Goal: Find specific page/section: Find specific page/section

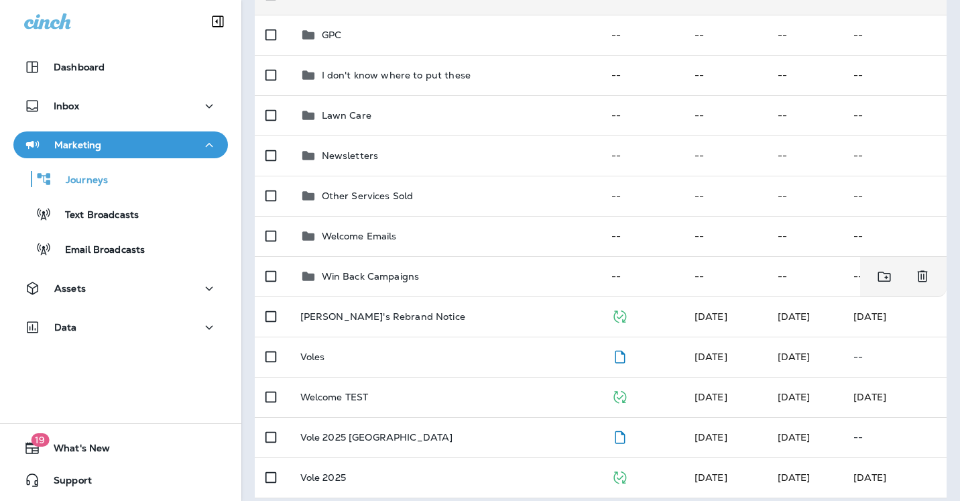
scroll to position [291, 0]
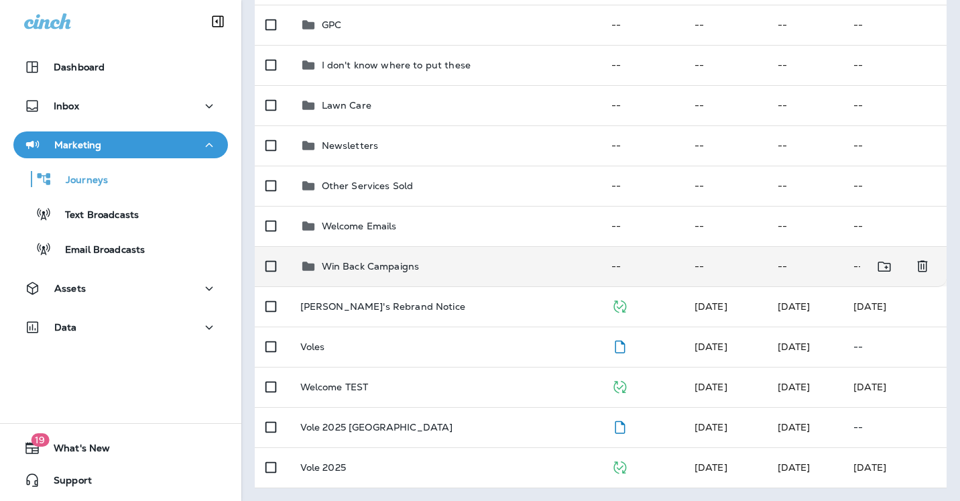
click at [361, 268] on p "Win Back Campaigns" at bounding box center [371, 266] width 98 height 11
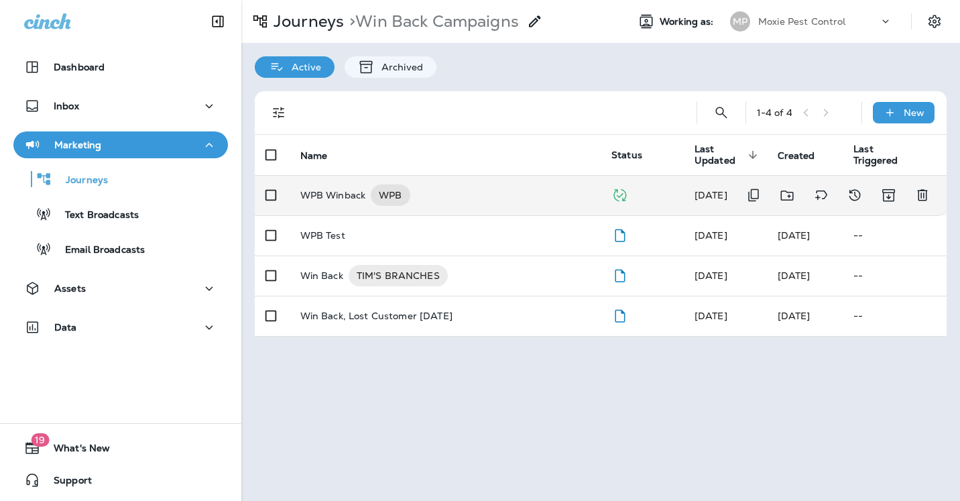
click at [348, 193] on p "WPB Winback" at bounding box center [333, 194] width 66 height 21
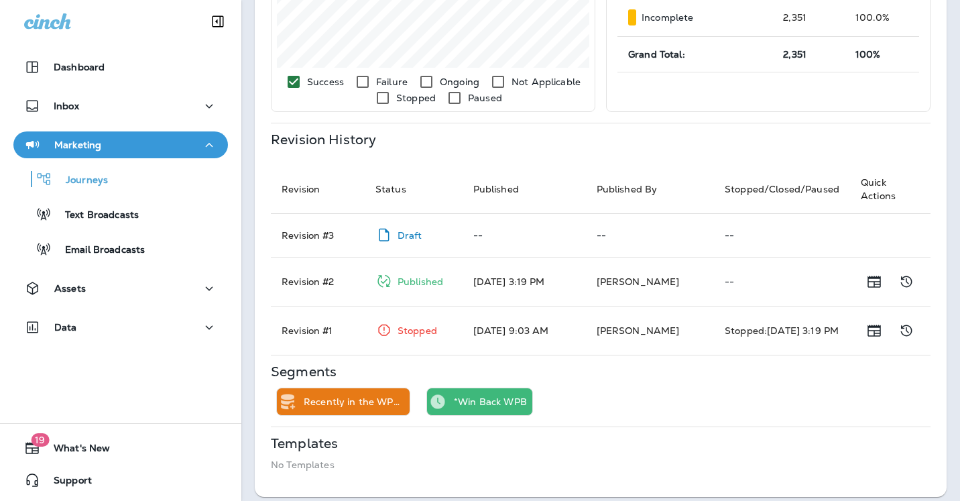
scroll to position [510, 0]
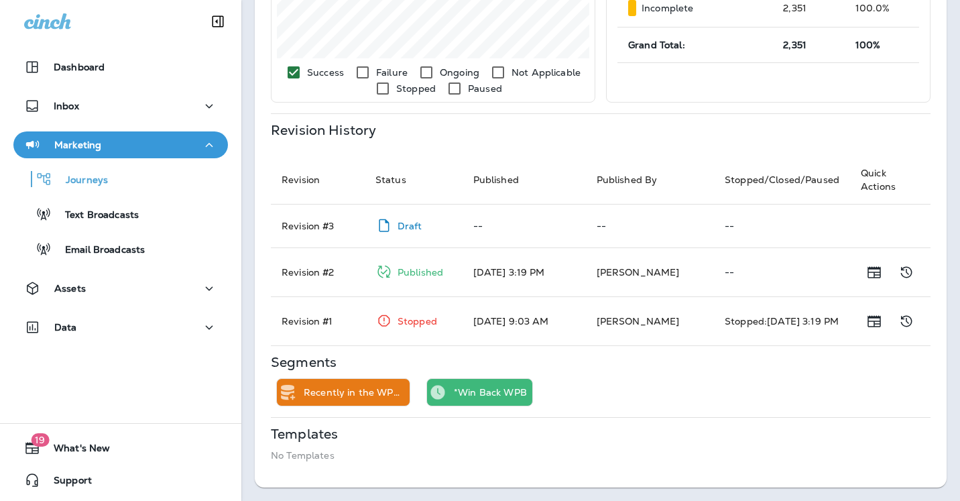
click at [301, 273] on td "Revision # 2" at bounding box center [318, 271] width 94 height 49
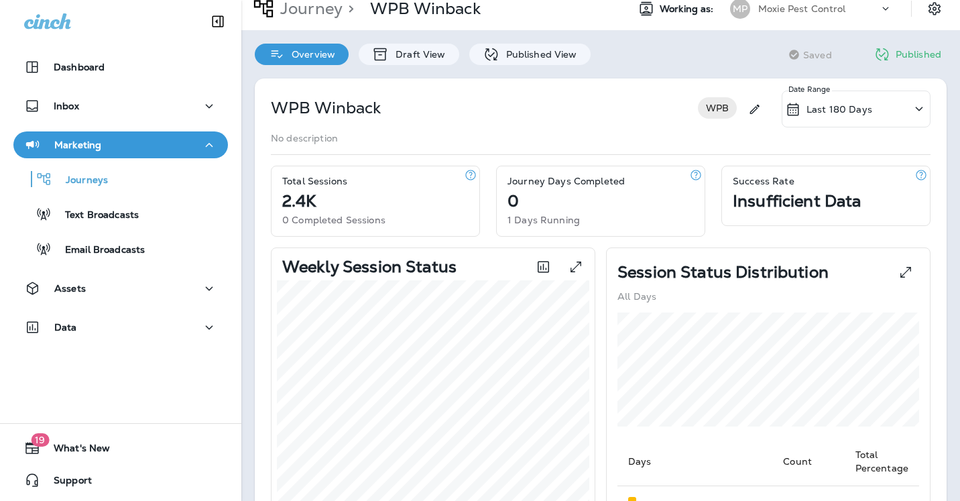
scroll to position [0, 0]
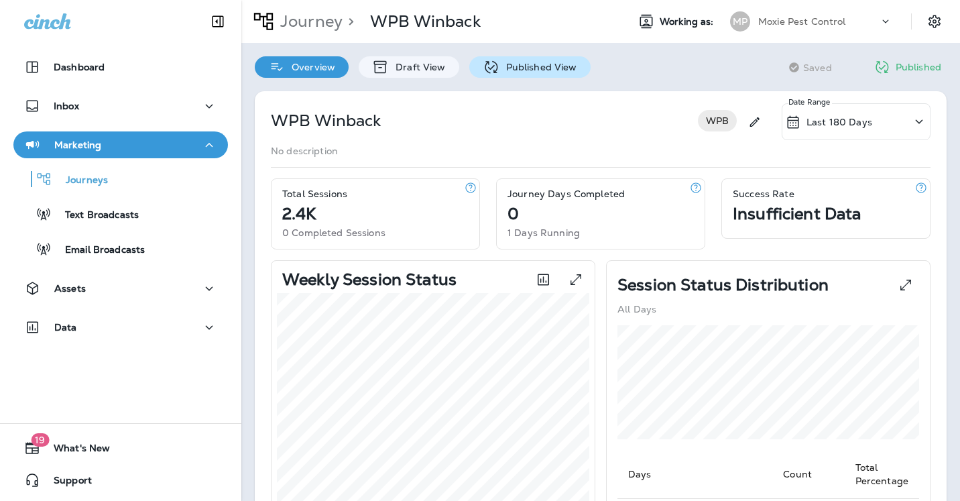
click at [539, 65] on p "Published View" at bounding box center [539, 67] width 78 height 11
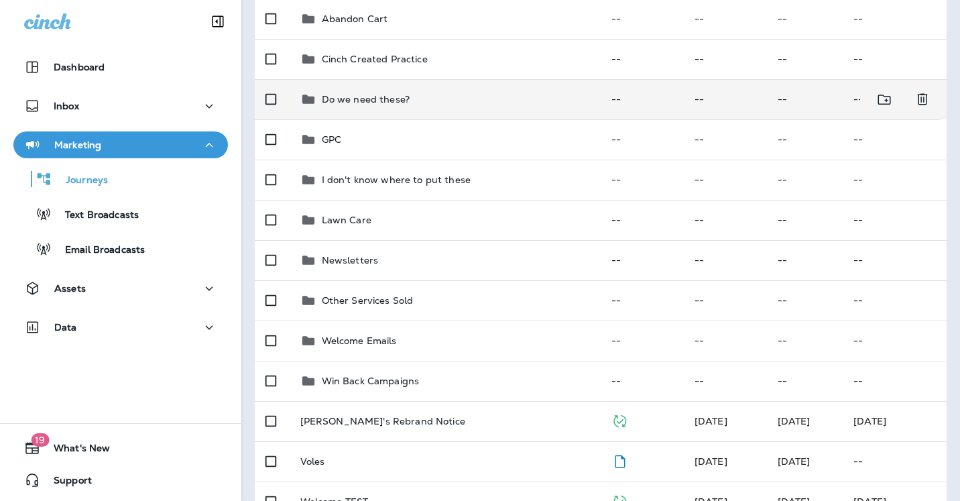
scroll to position [291, 0]
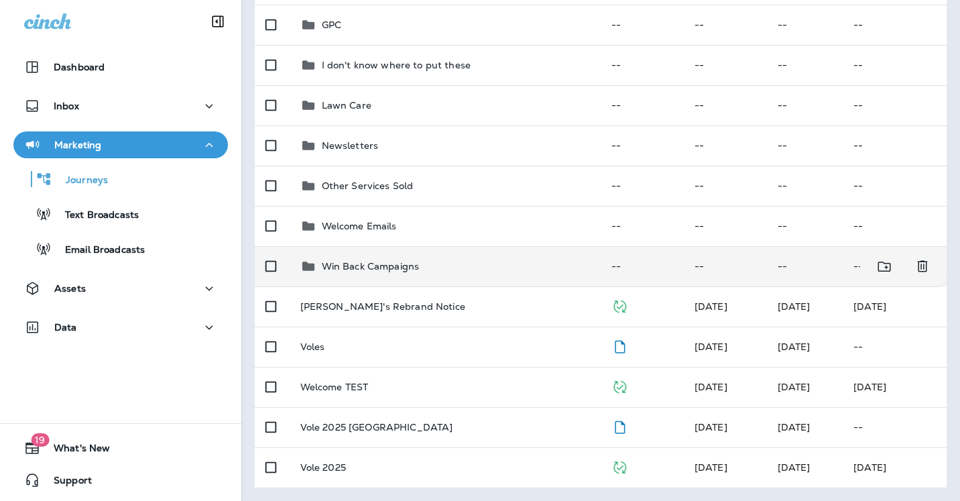
click at [380, 261] on p "Win Back Campaigns" at bounding box center [371, 266] width 98 height 11
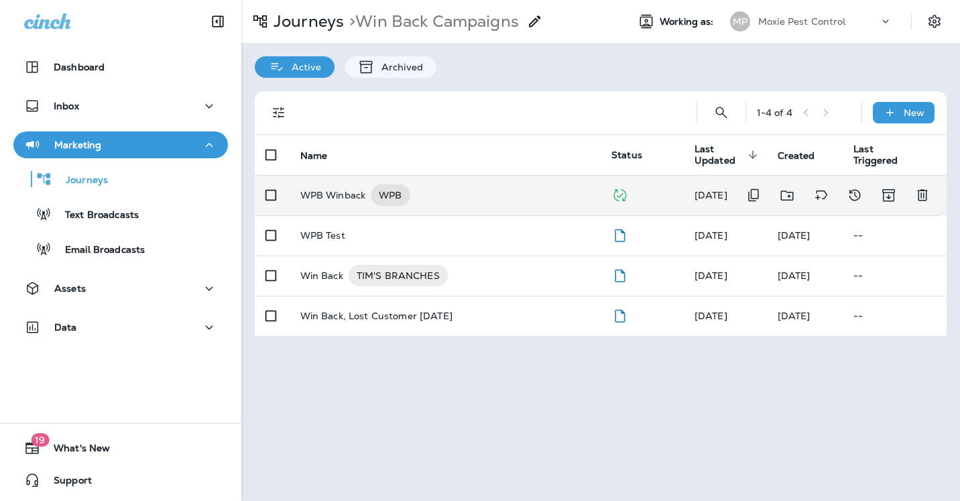
click at [339, 188] on p "WPB Winback" at bounding box center [333, 194] width 66 height 21
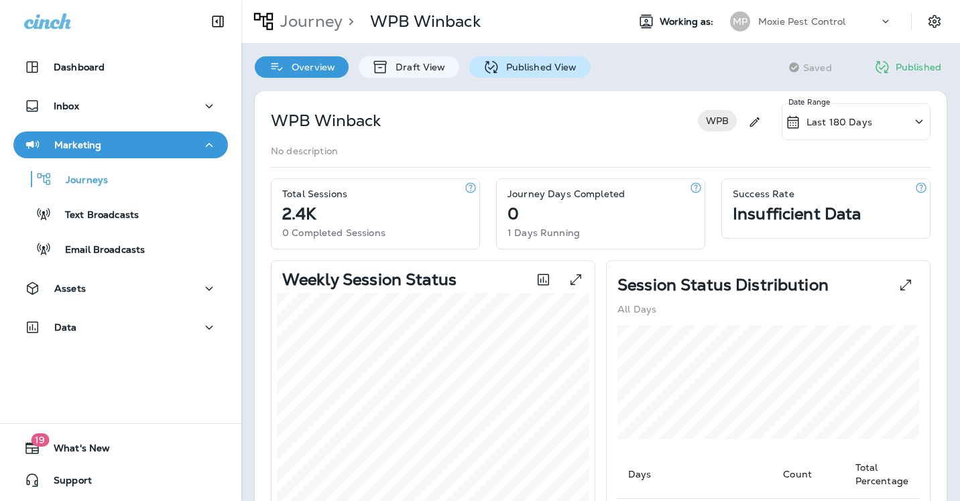
click at [526, 69] on p "Published View" at bounding box center [539, 67] width 78 height 11
